Goal: Task Accomplishment & Management: Manage account settings

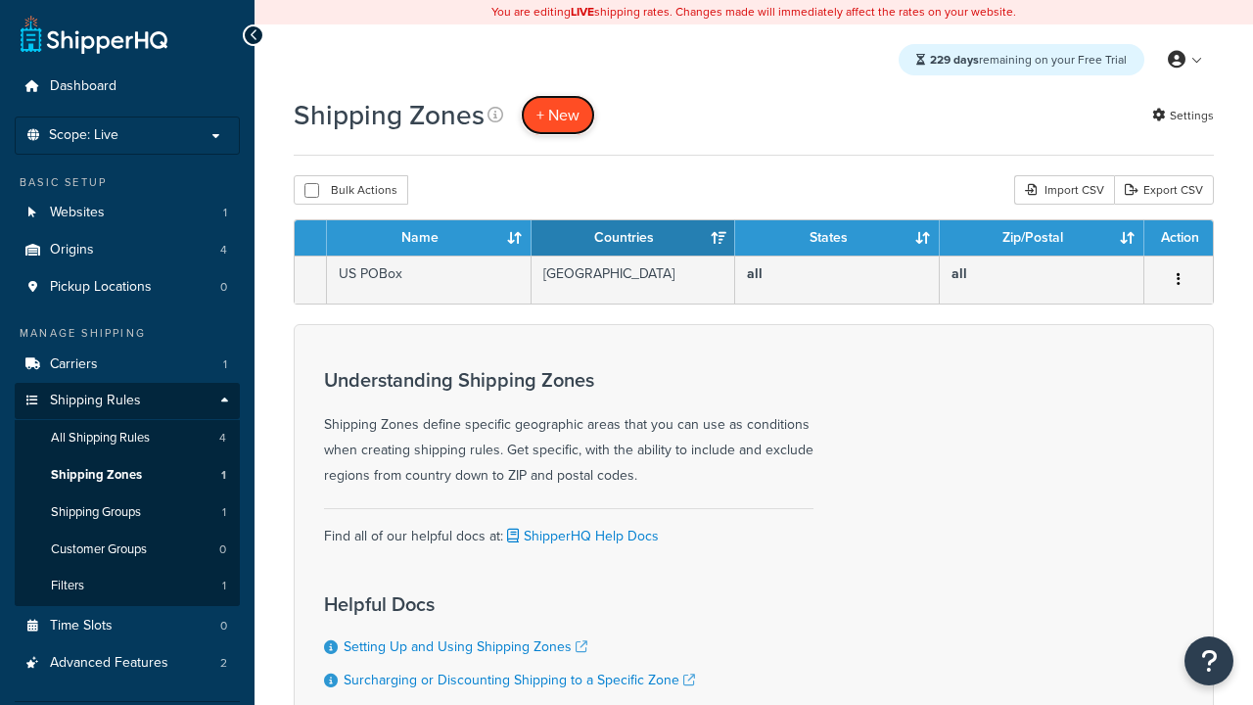
click at [558, 115] on span "+ New" at bounding box center [557, 115] width 43 height 23
click at [429, 239] on th "Name" at bounding box center [429, 237] width 205 height 35
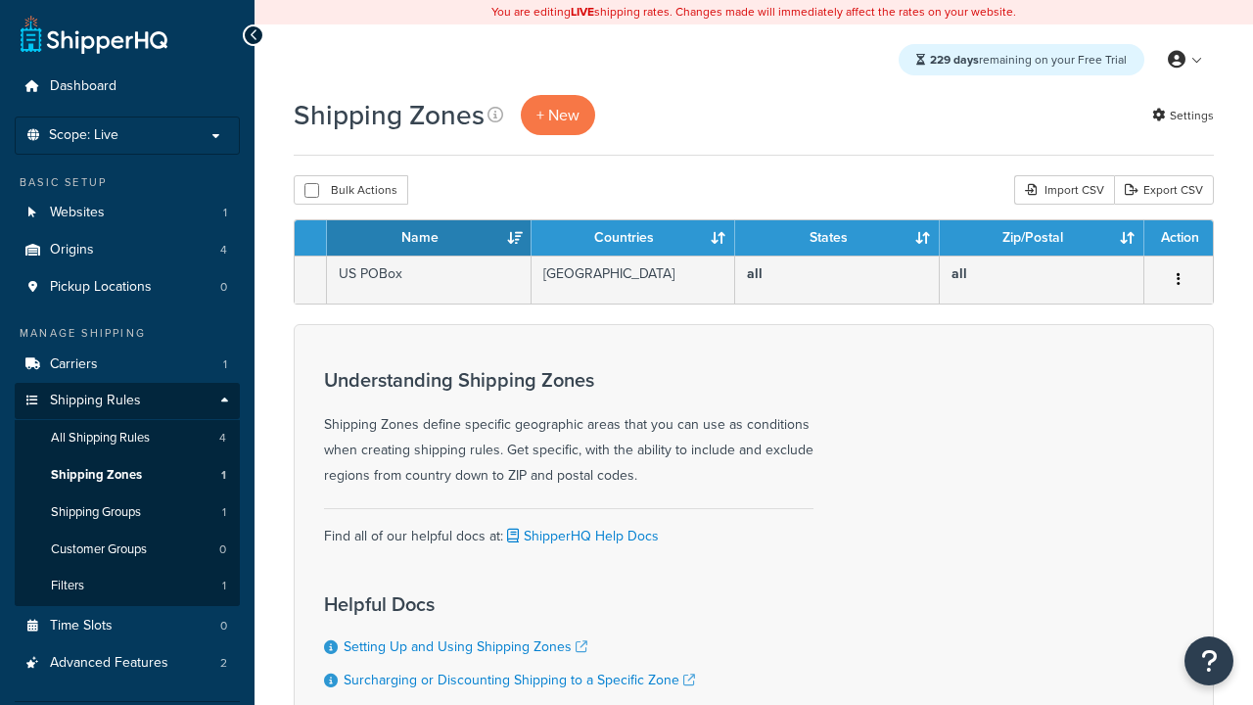
click at [429, 239] on th "Name" at bounding box center [429, 237] width 205 height 35
click at [633, 239] on th "Countries" at bounding box center [633, 237] width 205 height 35
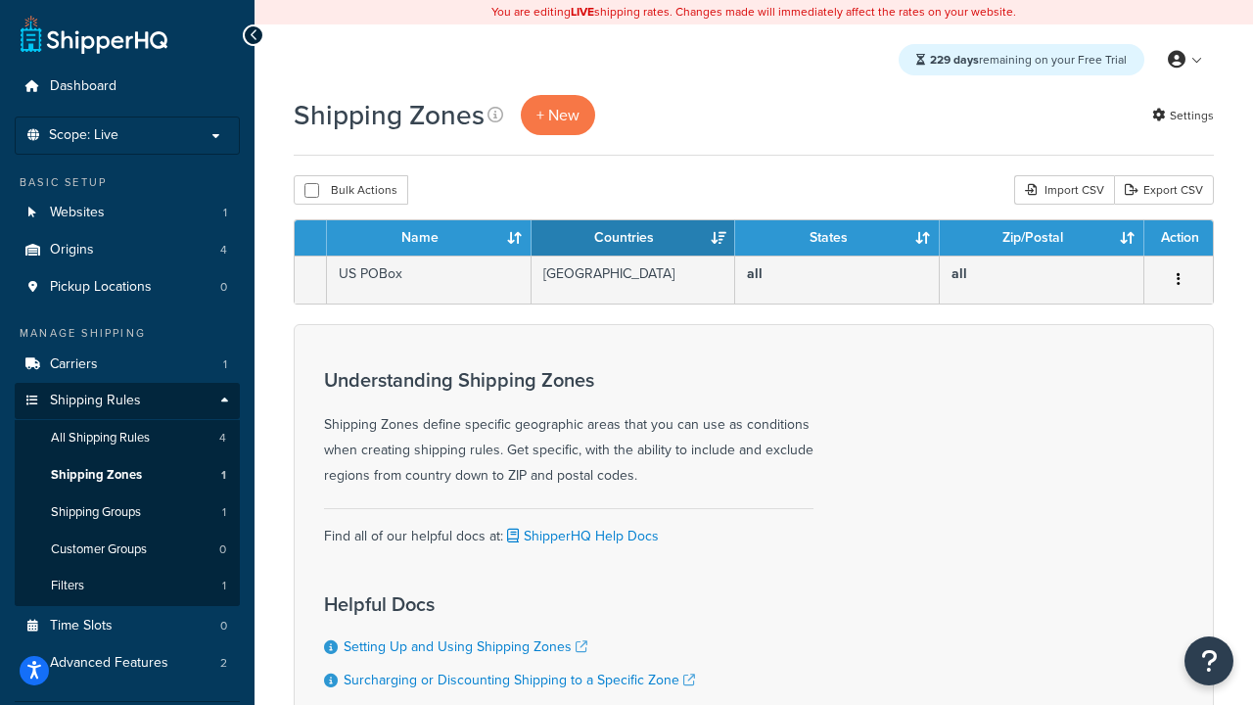
click at [633, 239] on th "Countries" at bounding box center [633, 237] width 205 height 35
click at [837, 239] on th "States" at bounding box center [837, 237] width 205 height 35
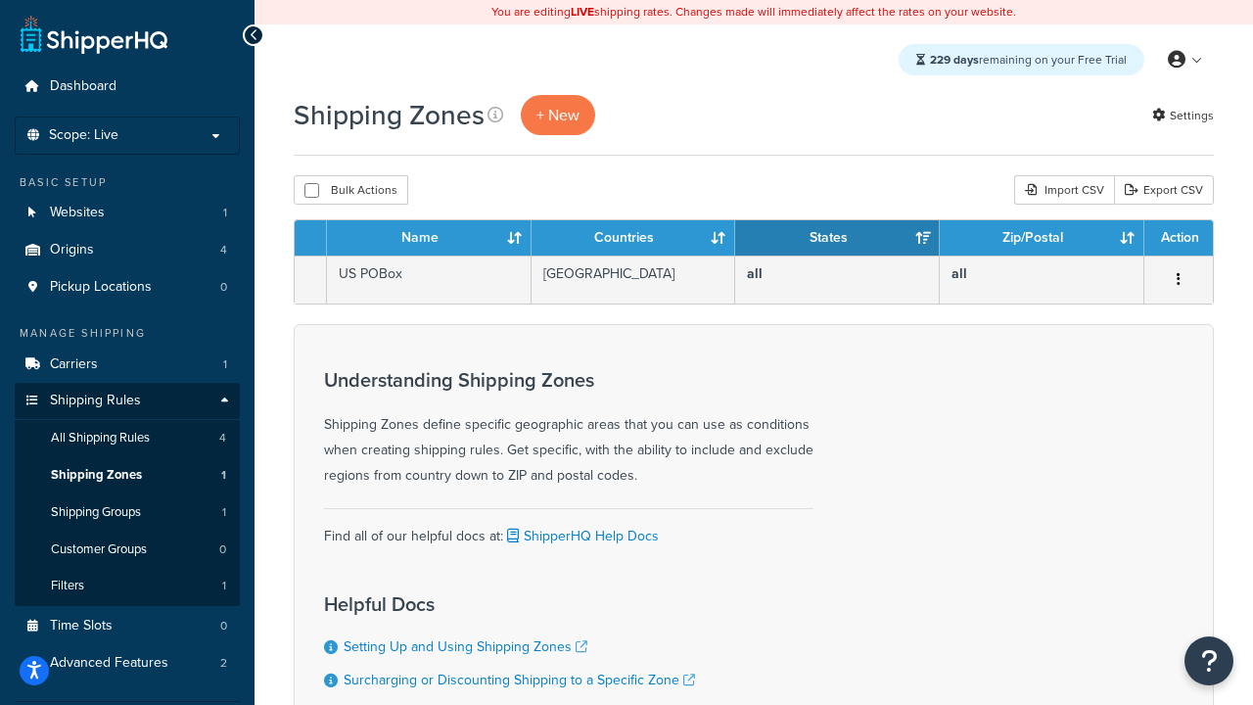
click at [1041, 239] on th "Zip/Postal" at bounding box center [1042, 237] width 205 height 35
click at [1177, 239] on th "Action" at bounding box center [1178, 237] width 69 height 35
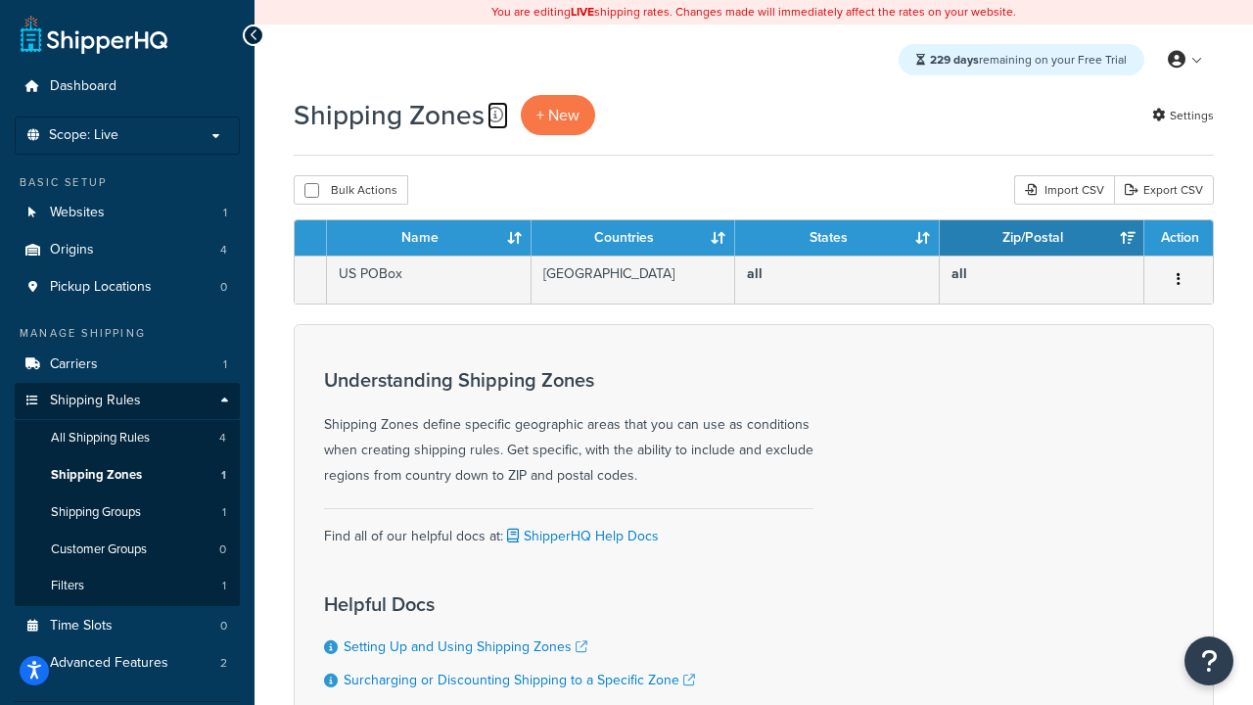
click at [495, 115] on icon at bounding box center [495, 115] width 16 height 16
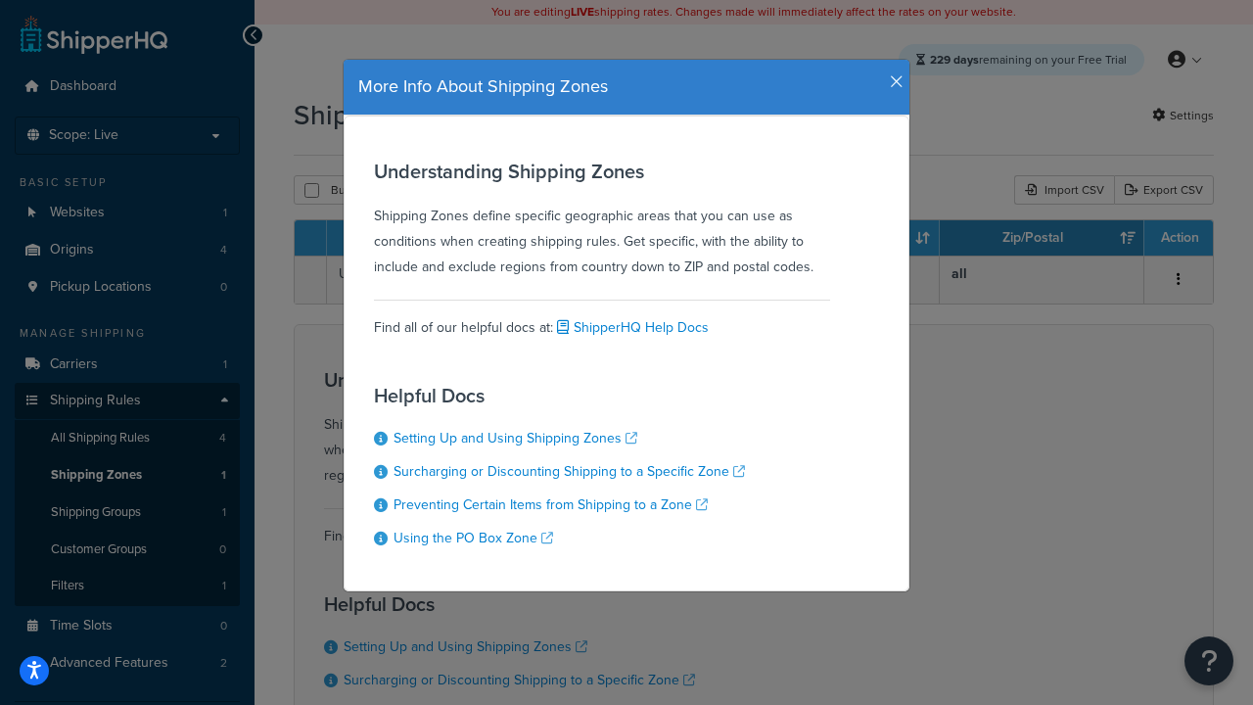
click at [892, 74] on icon "button" at bounding box center [897, 82] width 14 height 18
